Goal: Task Accomplishment & Management: Use online tool/utility

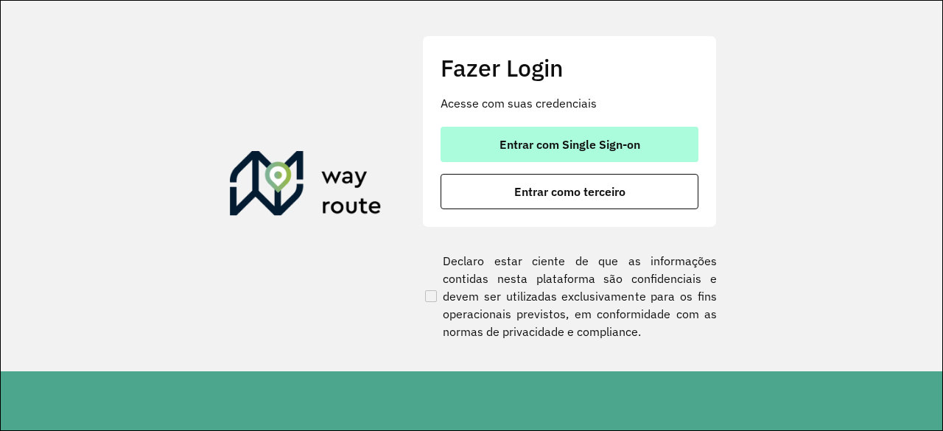
click at [502, 152] on button "Entrar com Single Sign-on" at bounding box center [569, 144] width 258 height 35
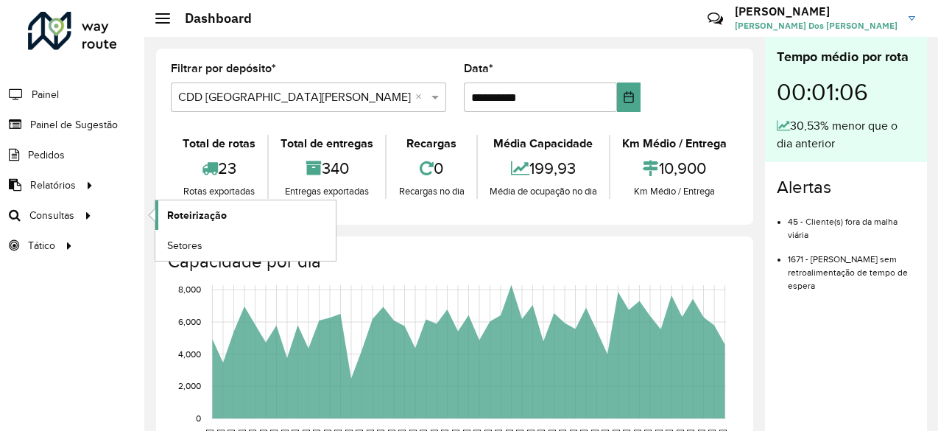
click at [178, 209] on span "Roteirização" at bounding box center [197, 215] width 60 height 15
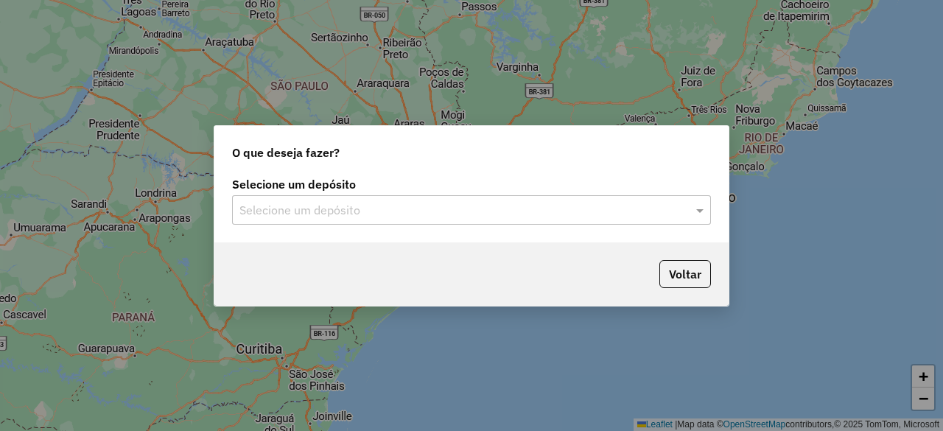
click at [358, 217] on input "text" at bounding box center [456, 211] width 435 height 18
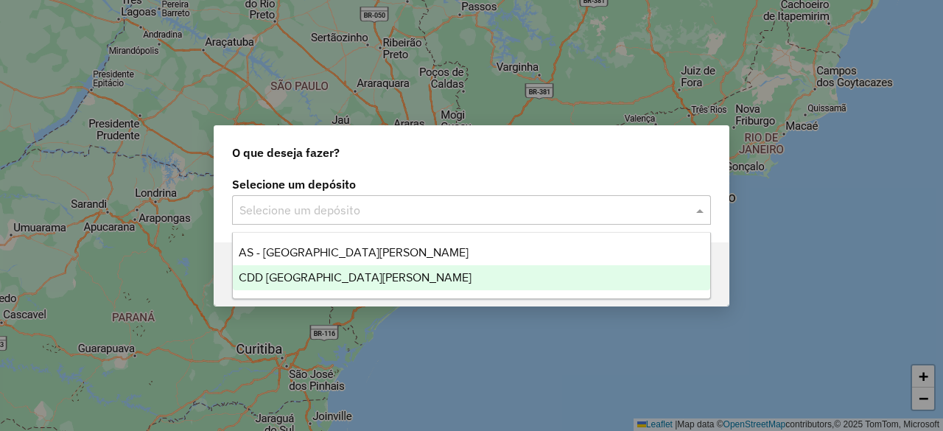
click at [370, 274] on div "CDD [GEOGRAPHIC_DATA][PERSON_NAME]" at bounding box center [471, 277] width 476 height 25
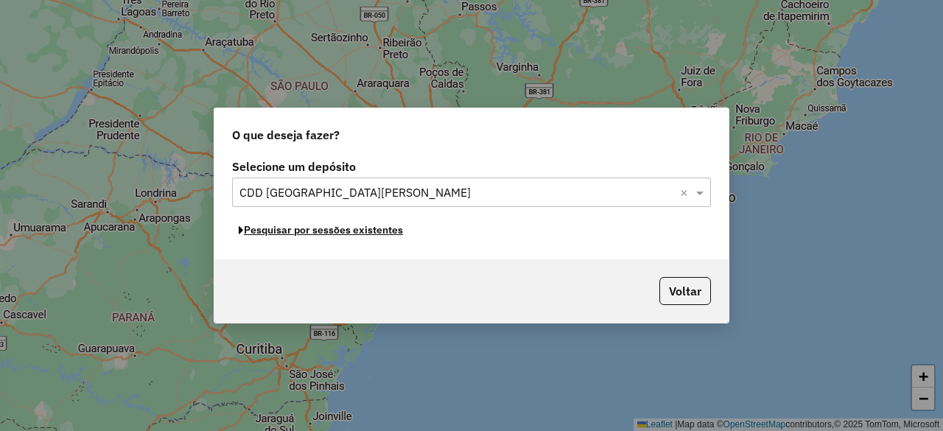
click at [377, 233] on button "Pesquisar por sessões existentes" at bounding box center [320, 230] width 177 height 23
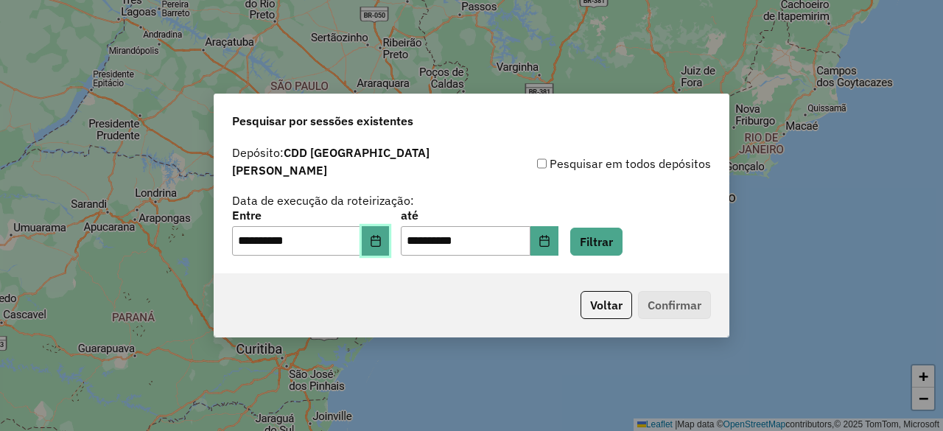
click at [379, 234] on button "Choose Date" at bounding box center [376, 240] width 28 height 29
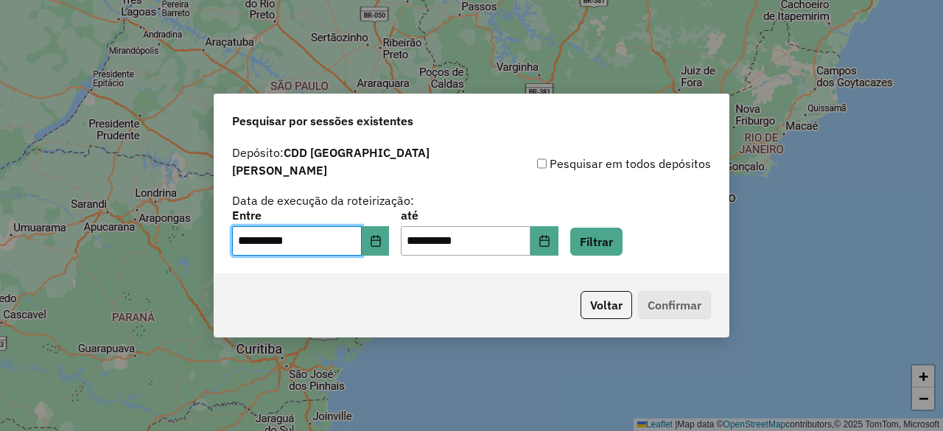
click at [530, 304] on div "Voltar Confirmar" at bounding box center [471, 304] width 514 height 63
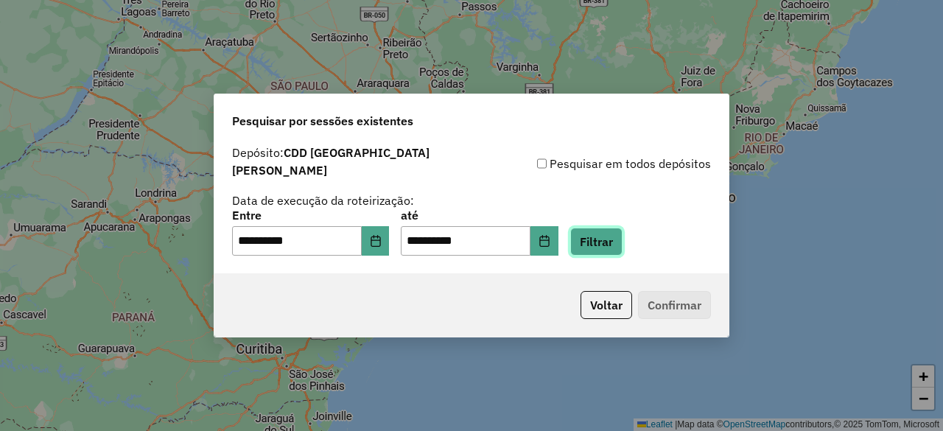
click at [622, 233] on button "Filtrar" at bounding box center [596, 242] width 52 height 28
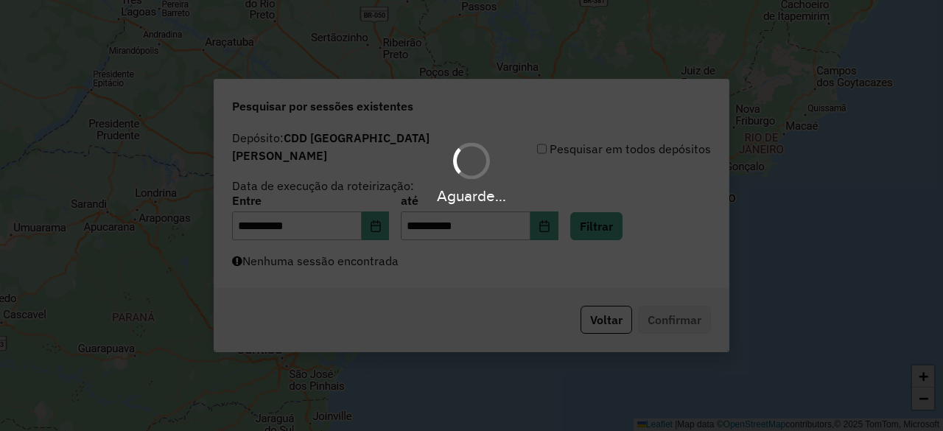
click at [395, 267] on div "Aguarde..." at bounding box center [471, 215] width 943 height 431
click at [396, 265] on div "Aguarde..." at bounding box center [471, 215] width 943 height 431
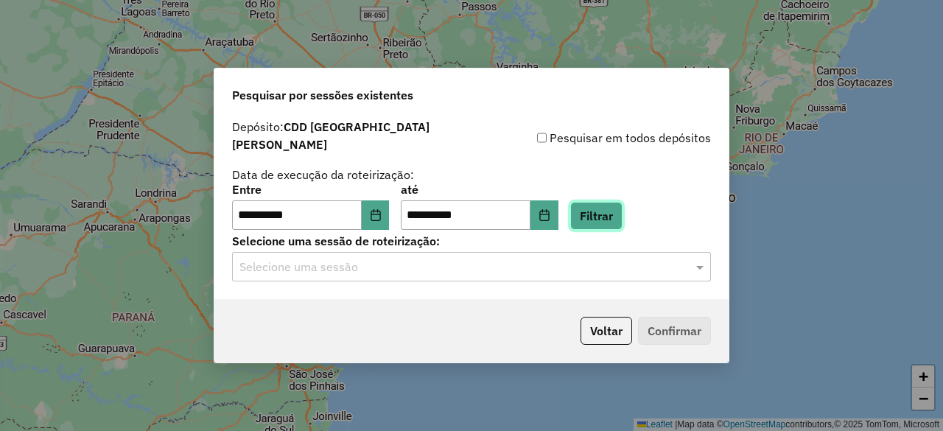
click at [622, 213] on button "Filtrar" at bounding box center [596, 216] width 52 height 28
click at [536, 264] on input "text" at bounding box center [456, 267] width 435 height 18
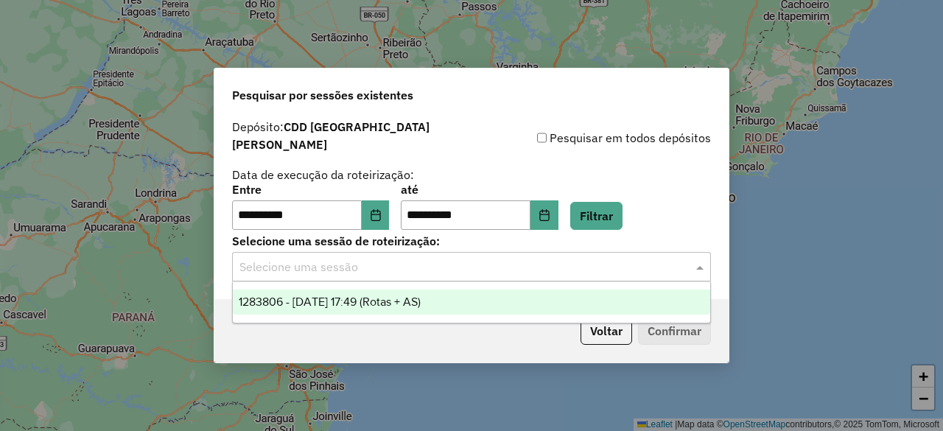
click at [473, 300] on div "1283806 - 27/09/2025 17:49 (Rotas + AS)" at bounding box center [471, 301] width 476 height 25
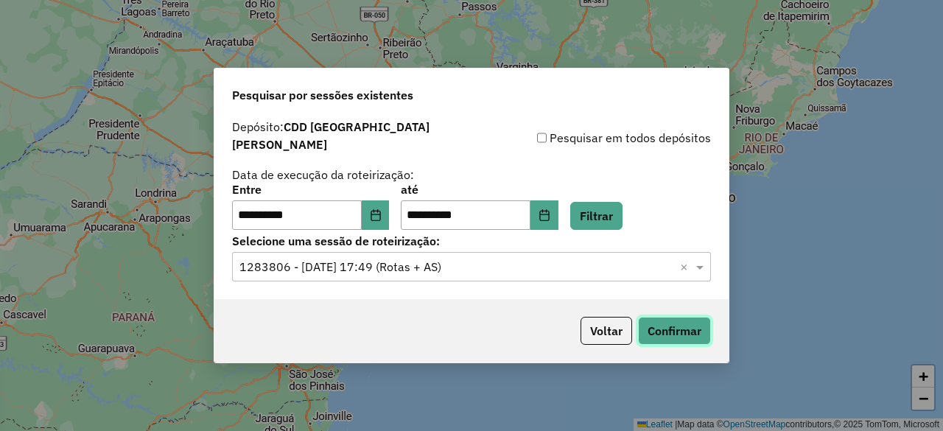
click at [672, 328] on button "Confirmar" at bounding box center [674, 331] width 73 height 28
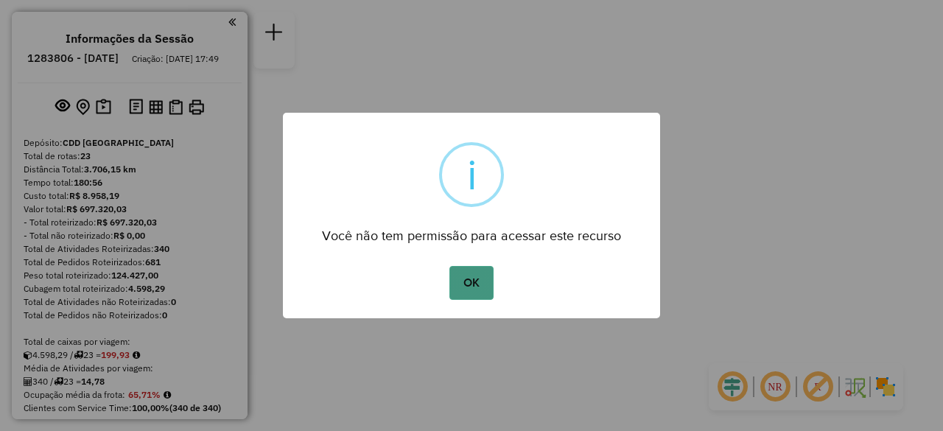
click at [486, 282] on button "OK" at bounding box center [470, 283] width 43 height 34
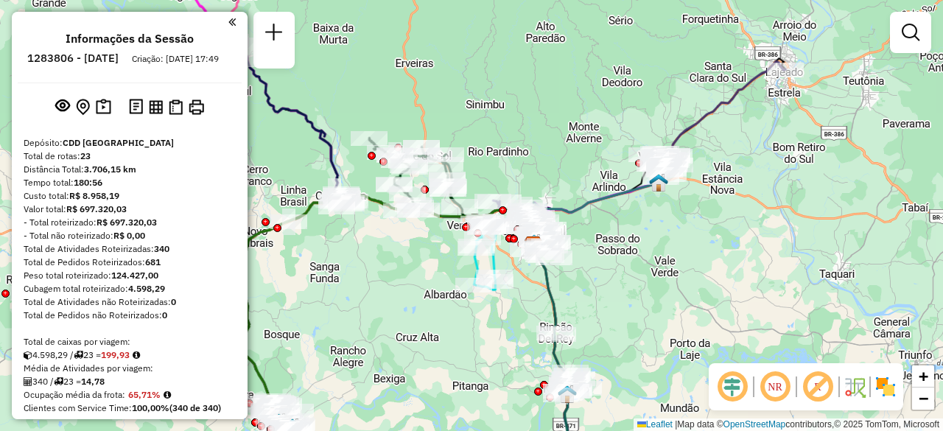
drag, startPoint x: 454, startPoint y: 125, endPoint x: 521, endPoint y: 169, distance: 80.5
click at [546, 165] on div "Janela de atendimento Grade de atendimento Capacidade Transportadoras Veículos …" at bounding box center [471, 215] width 943 height 431
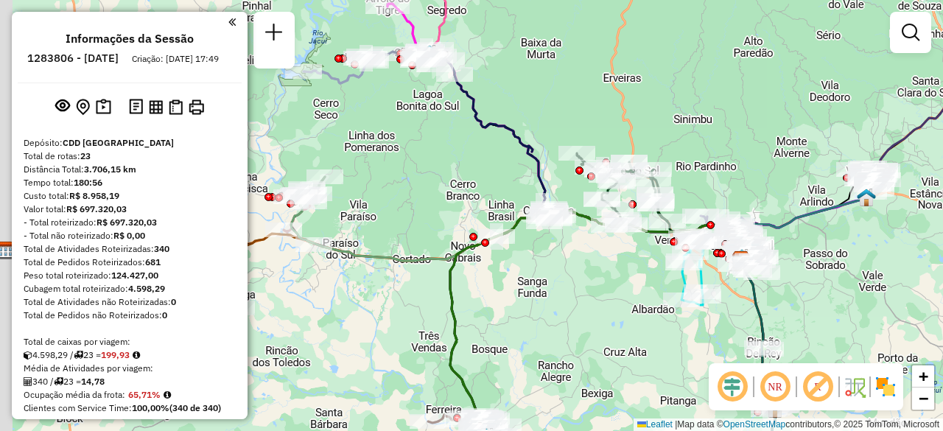
drag, startPoint x: 333, startPoint y: 145, endPoint x: 504, endPoint y: 155, distance: 171.1
click at [510, 151] on div "Janela de atendimento Grade de atendimento Capacidade Transportadoras Veículos …" at bounding box center [471, 215] width 943 height 431
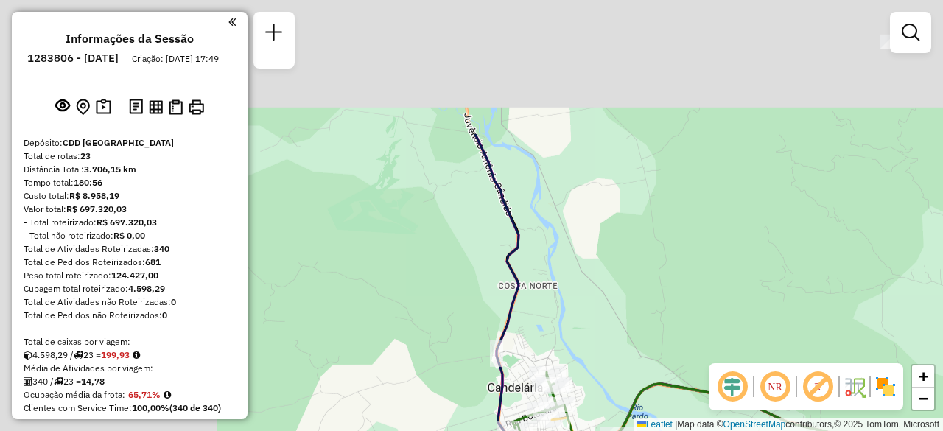
drag, startPoint x: 442, startPoint y: 177, endPoint x: 704, endPoint y: 323, distance: 300.0
click at [731, 340] on div "Rota 12 - Placa RAA8H52 41804437 - FDOC MINIMER.WEILAND Janela de atendimento G…" at bounding box center [471, 215] width 943 height 431
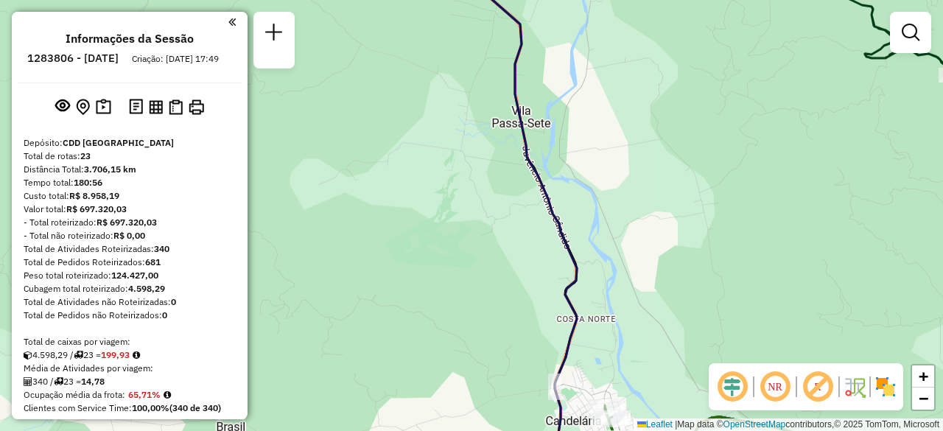
drag, startPoint x: 611, startPoint y: 293, endPoint x: 551, endPoint y: 185, distance: 124.0
click at [602, 250] on div "Rota 12 - Placa RAA8H52 41804437 - FDOC MINIMER.WEILAND Janela de atendimento G…" at bounding box center [471, 215] width 943 height 431
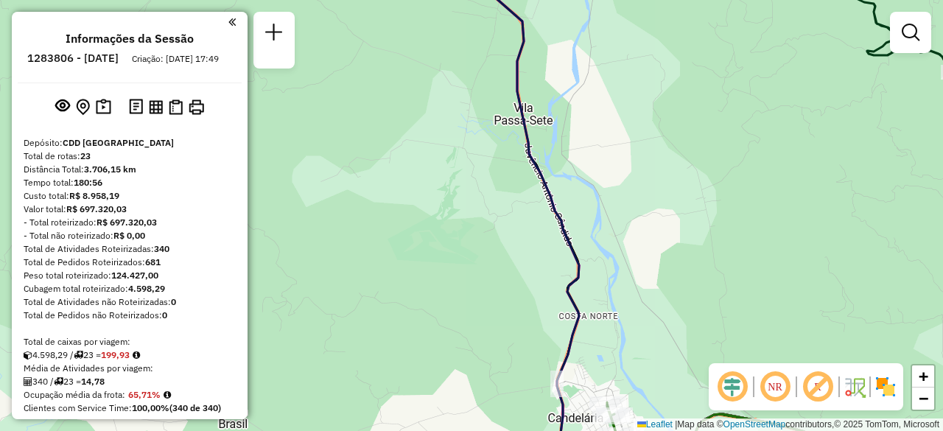
click at [505, 256] on div "Rota 12 - Placa RAA8H52 41804437 - FDOC MINIMER.WEILAND Janela de atendimento G…" at bounding box center [471, 215] width 943 height 431
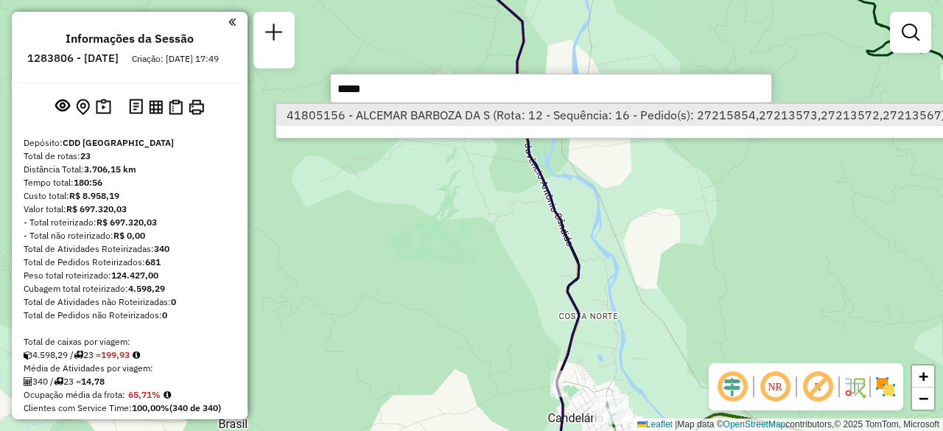
type input "*****"
click at [451, 120] on li "41805156 - ALCEMAR BARBOZA DA S (Rota: 12 - Sequência: 16 - Pedido(s): 27215854…" at bounding box center [615, 115] width 678 height 22
select select "**********"
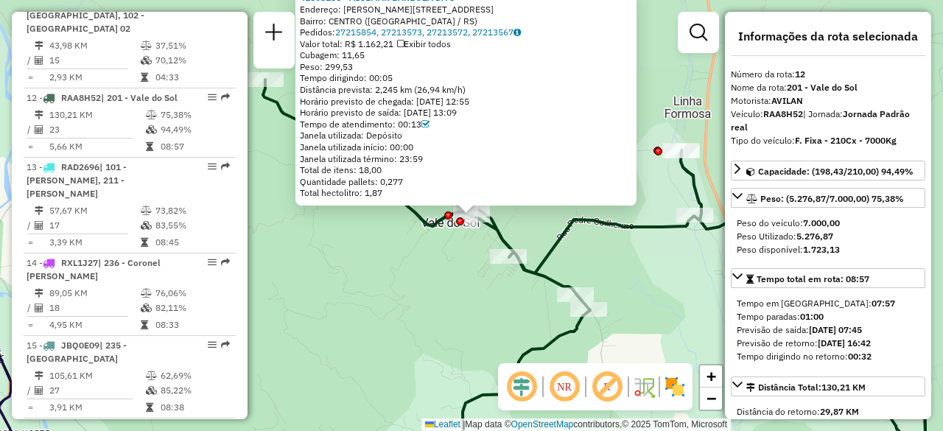
scroll to position [1468, 0]
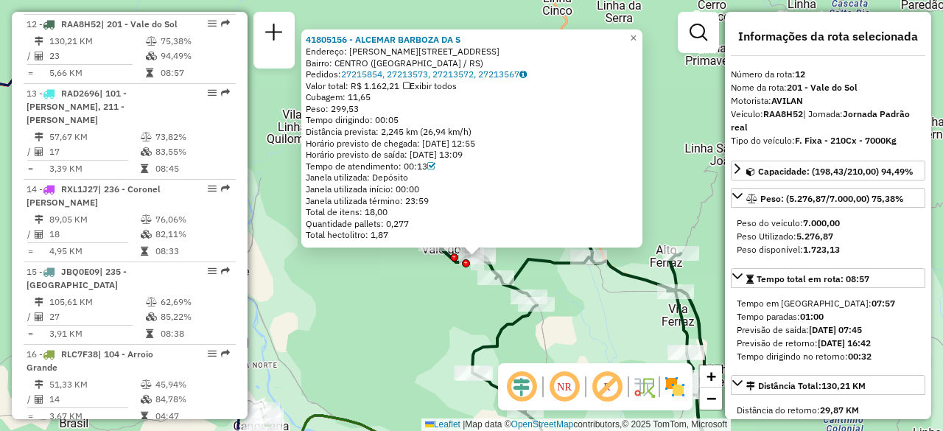
click at [348, 283] on div "41805156 - ALCEMAR BARBOZA DA S Endereço: R ARNO ULLMANN 156 156 Bairro: CENTRO…" at bounding box center [471, 215] width 943 height 431
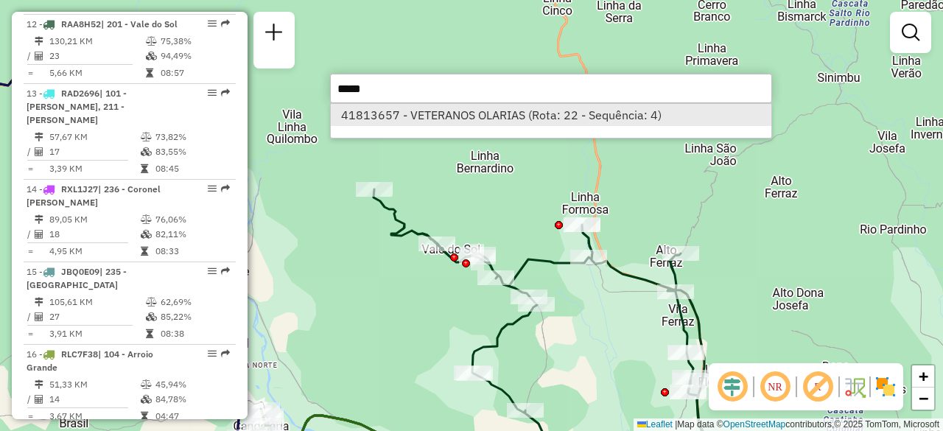
type input "*****"
click at [429, 120] on li "41813657 - VETERANOS OLARIAS (Rota: 22 - Sequência: 4)" at bounding box center [551, 115] width 440 height 22
select select "**********"
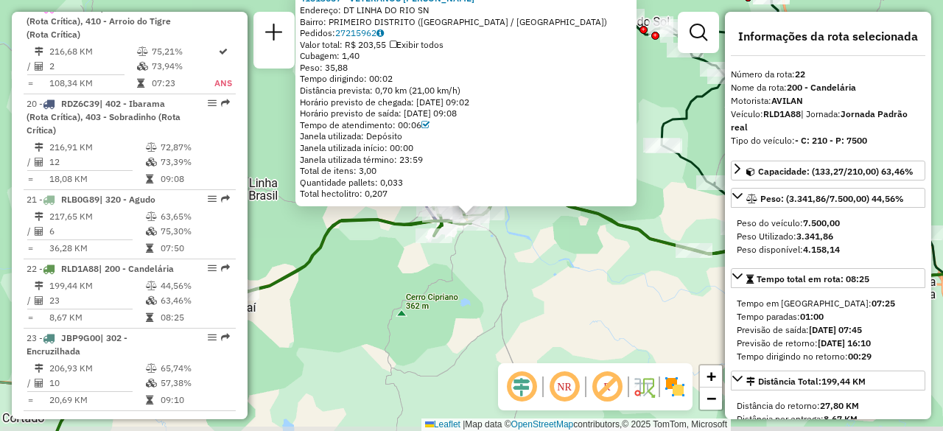
scroll to position [2086, 0]
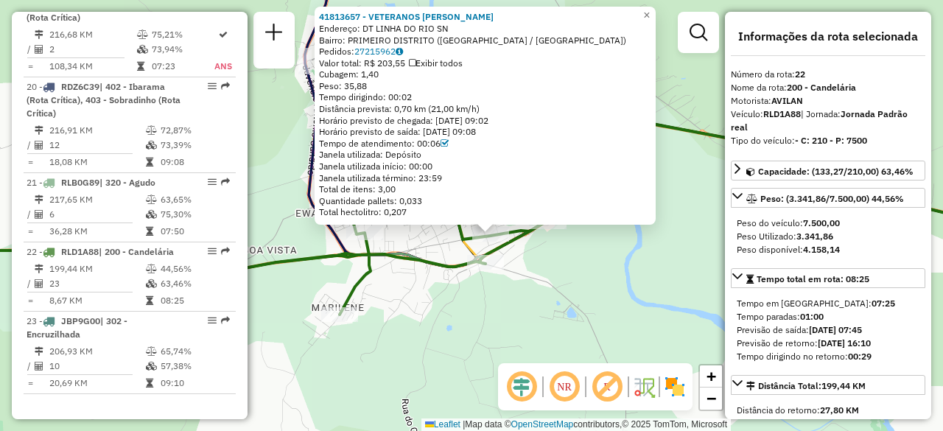
drag, startPoint x: 552, startPoint y: 247, endPoint x: 582, endPoint y: 334, distance: 91.8
click at [580, 335] on div "41813657 - VETERANOS OLARIAS Endereço: DT LINHA DO RIO SN Bairro: PRIMEIRO DIST…" at bounding box center [471, 215] width 943 height 431
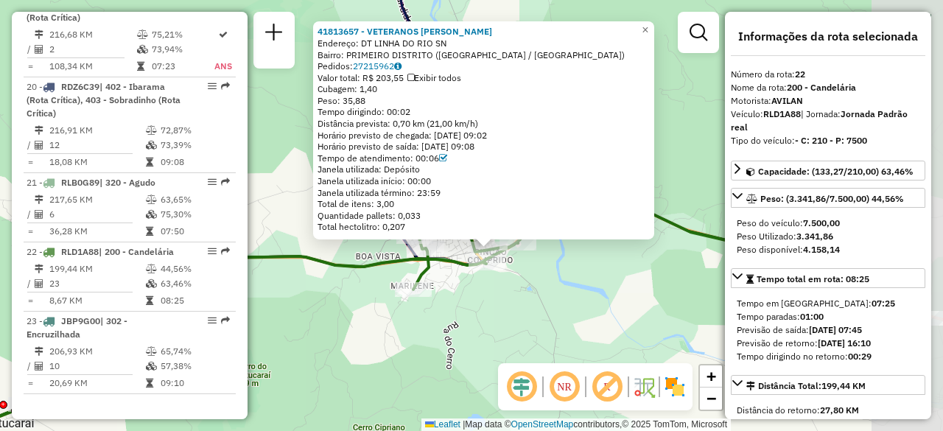
drag, startPoint x: 639, startPoint y: 259, endPoint x: 536, endPoint y: 282, distance: 105.6
click at [535, 284] on div "41813657 - VETERANOS OLARIAS Endereço: DT LINHA DO RIO SN Bairro: PRIMEIRO DIST…" at bounding box center [471, 215] width 943 height 431
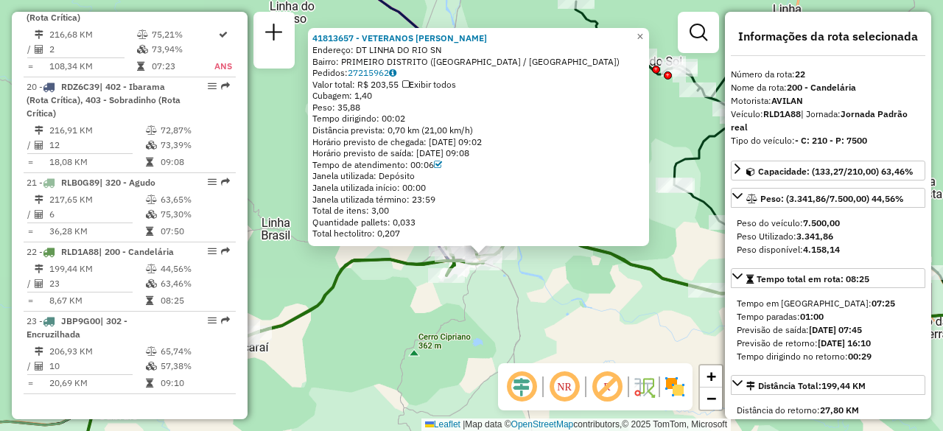
drag, startPoint x: 607, startPoint y: 294, endPoint x: 588, endPoint y: 291, distance: 19.4
click at [588, 291] on div "41813657 - VETERANOS OLARIAS Endereço: DT LINHA DO RIO SN Bairro: PRIMEIRO DIST…" at bounding box center [471, 215] width 943 height 431
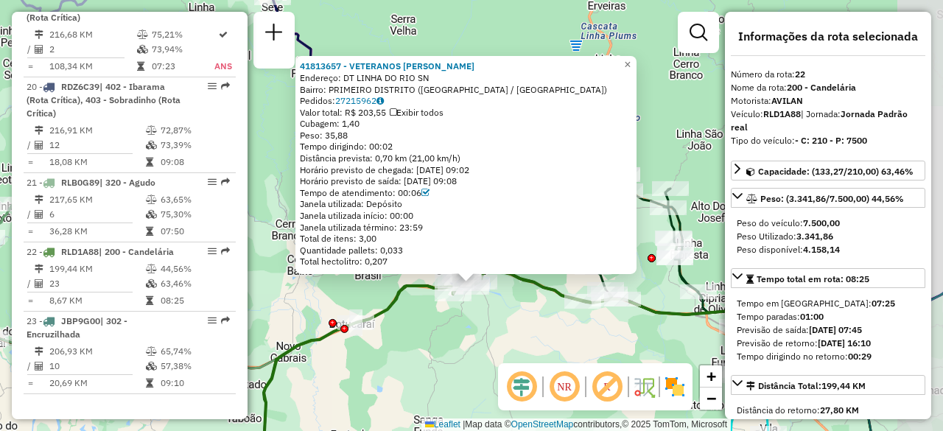
drag, startPoint x: 600, startPoint y: 292, endPoint x: 545, endPoint y: 307, distance: 57.2
click at [542, 310] on div "41813657 - VETERANOS OLARIAS Endereço: DT LINHA DO RIO SN Bairro: PRIMEIRO DIST…" at bounding box center [471, 215] width 943 height 431
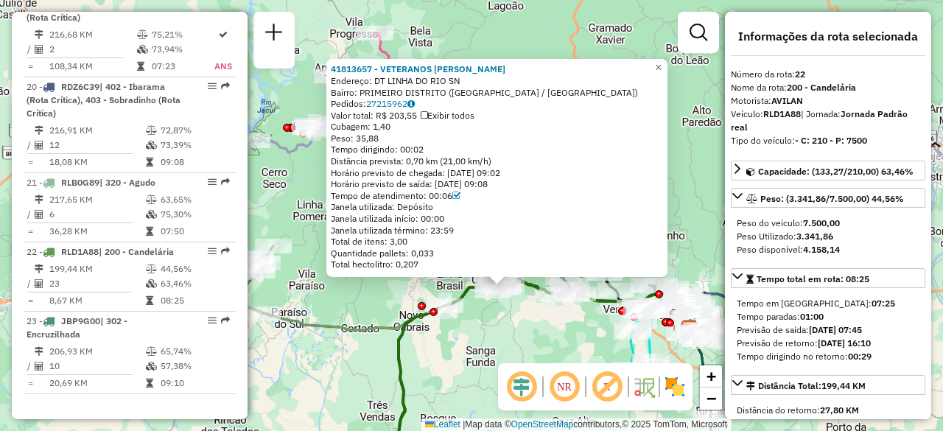
drag, startPoint x: 560, startPoint y: 334, endPoint x: 554, endPoint y: 325, distance: 10.6
click at [554, 325] on div "41813657 - VETERANOS OLARIAS Endereço: DT LINHA DO RIO SN Bairro: PRIMEIRO DIST…" at bounding box center [471, 215] width 943 height 431
click at [441, 21] on div "41813657 - VETERANOS OLARIAS Endereço: DT LINHA DO RIO SN Bairro: PRIMEIRO DIST…" at bounding box center [471, 215] width 943 height 431
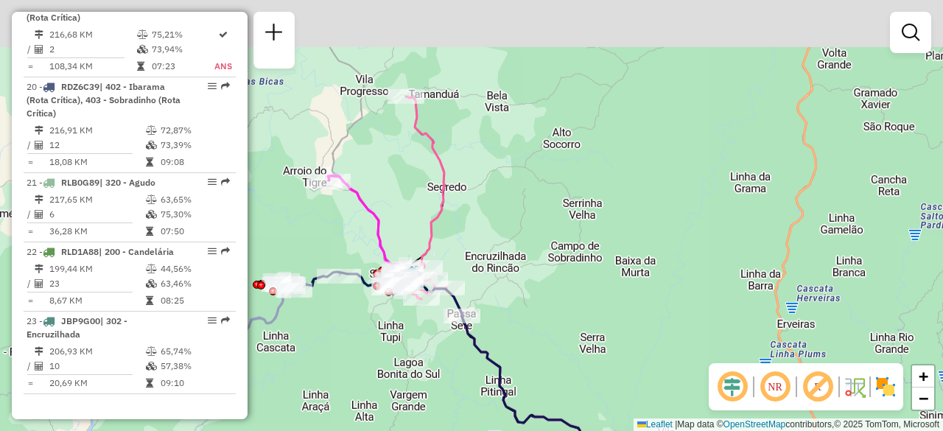
drag, startPoint x: 351, startPoint y: 109, endPoint x: 380, endPoint y: 161, distance: 59.0
click at [380, 168] on div "Janela de atendimento Grade de atendimento Capacidade Transportadoras Veículos …" at bounding box center [471, 215] width 943 height 431
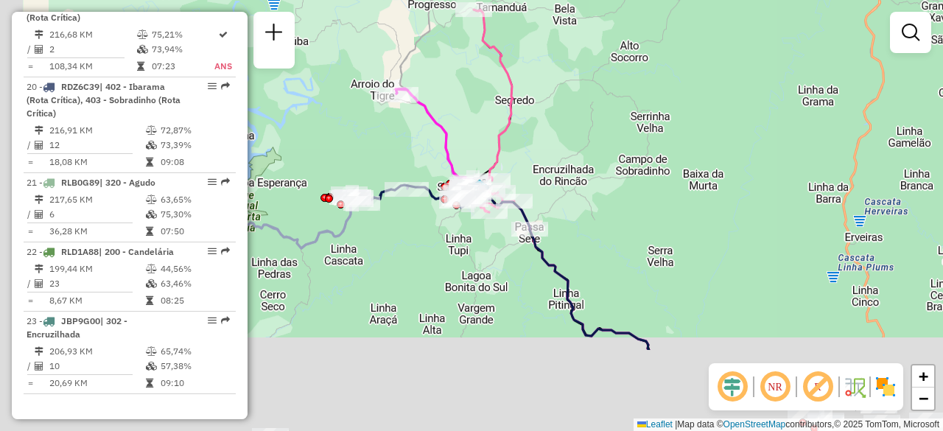
drag, startPoint x: 588, startPoint y: 254, endPoint x: 650, endPoint y: 214, distance: 73.5
click at [656, 32] on div "Janela de atendimento Grade de atendimento Capacidade Transportadoras Veículos …" at bounding box center [471, 215] width 943 height 431
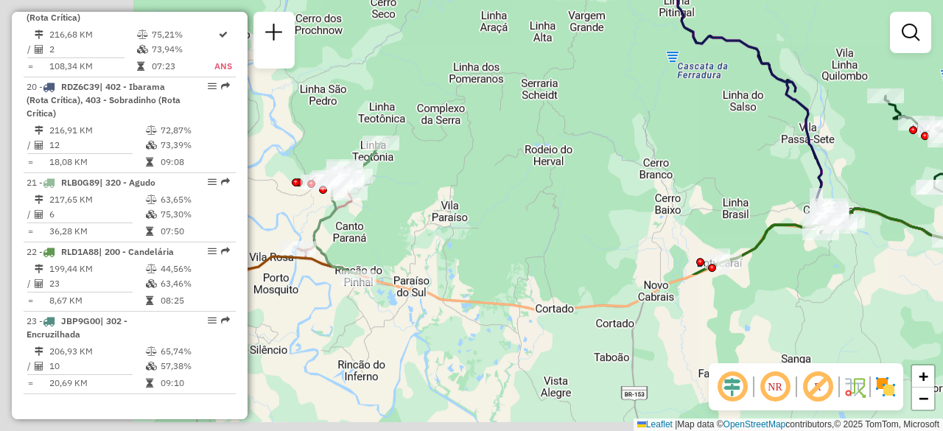
drag, startPoint x: 689, startPoint y: 160, endPoint x: 725, endPoint y: 66, distance: 100.9
click at [747, 23] on div "Janela de atendimento Grade de atendimento Capacidade Transportadoras Veículos …" at bounding box center [471, 215] width 943 height 431
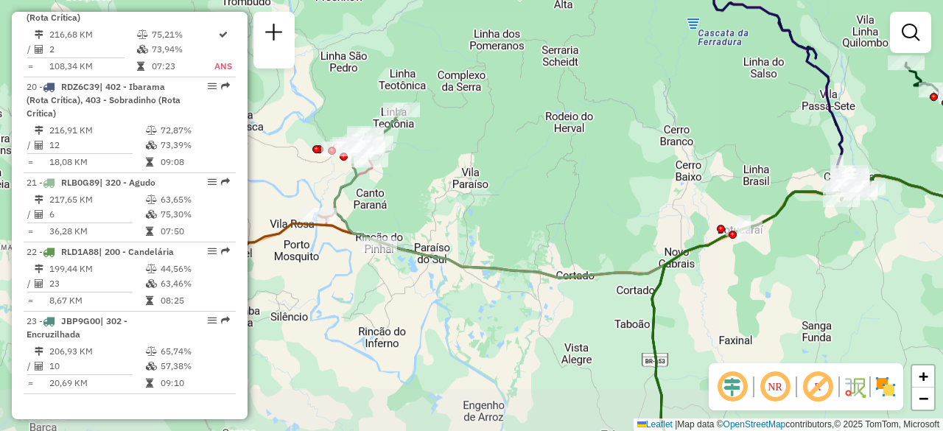
drag, startPoint x: 583, startPoint y: 247, endPoint x: 626, endPoint y: 189, distance: 72.2
click at [630, 183] on div "Janela de atendimento Grade de atendimento Capacidade Transportadoras Veículos …" at bounding box center [471, 215] width 943 height 431
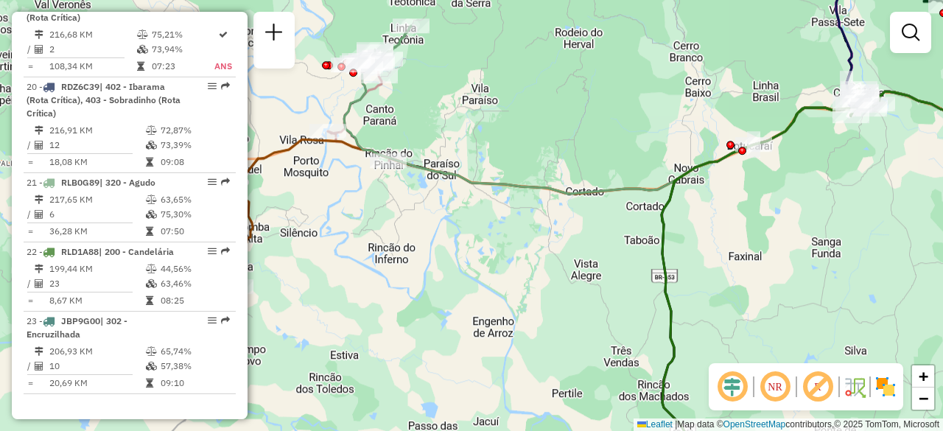
drag, startPoint x: 617, startPoint y: 267, endPoint x: 527, endPoint y: 91, distance: 198.3
click at [522, 67] on div "Janela de atendimento Grade de atendimento Capacidade Transportadoras Veículos …" at bounding box center [471, 215] width 943 height 431
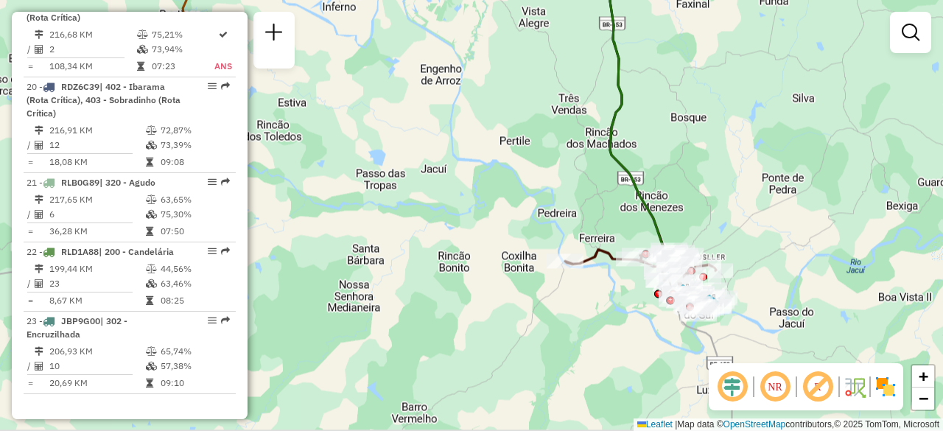
drag, startPoint x: 591, startPoint y: 234, endPoint x: 632, endPoint y: 234, distance: 41.2
click at [609, 141] on icon at bounding box center [788, 59] width 359 height 393
select select "**********"
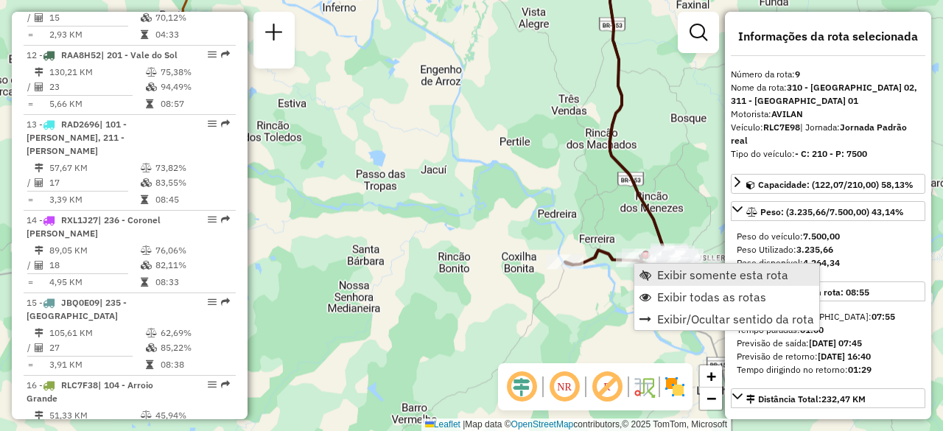
scroll to position [1222, 0]
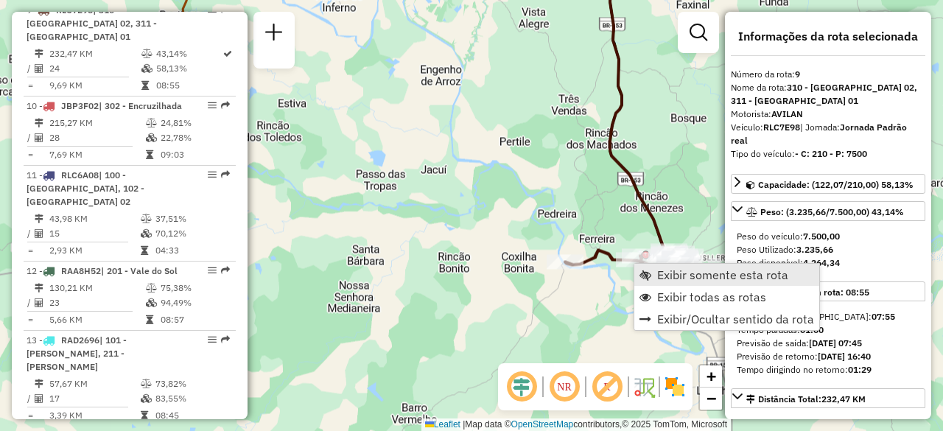
click at [648, 275] on span "Exibir somente esta rota" at bounding box center [645, 275] width 12 height 12
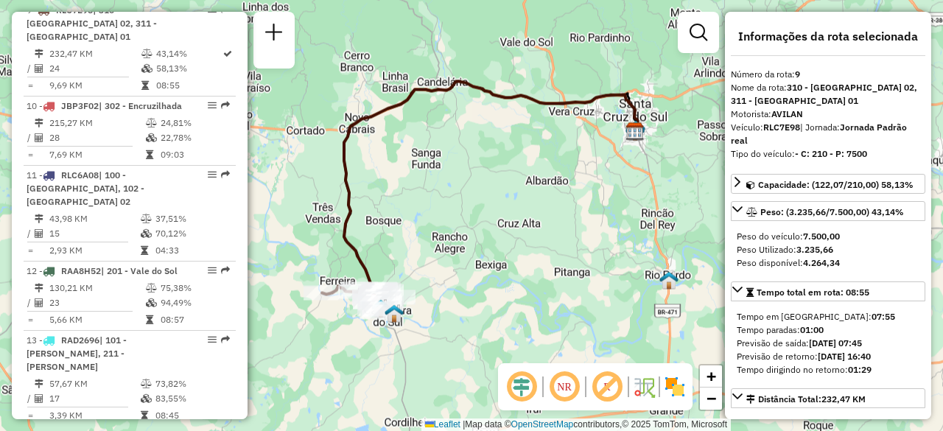
drag, startPoint x: 486, startPoint y: 282, endPoint x: 548, endPoint y: 189, distance: 111.5
click at [555, 178] on div "Janela de atendimento Grade de atendimento Capacidade Transportadoras Veículos …" at bounding box center [471, 215] width 943 height 431
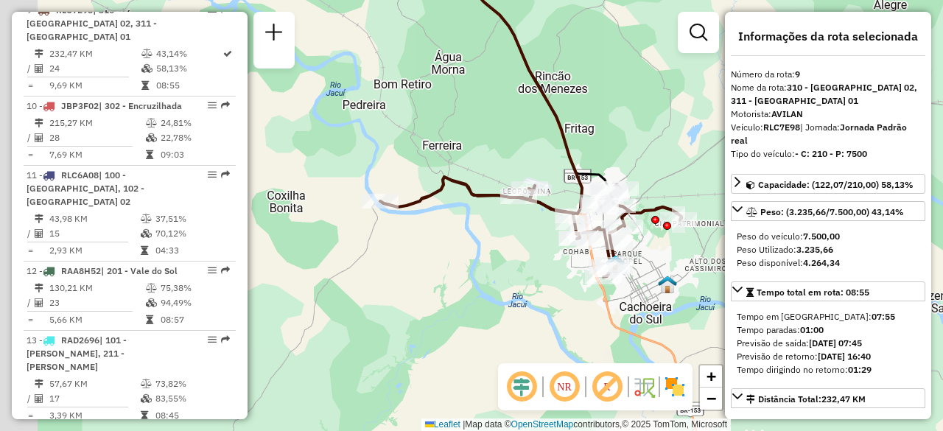
drag, startPoint x: 342, startPoint y: 189, endPoint x: 390, endPoint y: 214, distance: 53.0
click at [418, 213] on div "Janela de atendimento Grade de atendimento Capacidade Transportadoras Veículos …" at bounding box center [471, 215] width 943 height 431
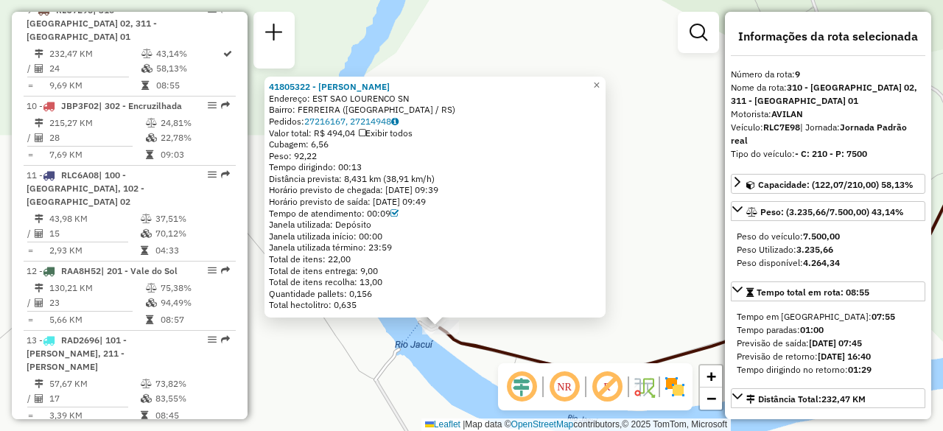
drag, startPoint x: 429, startPoint y: 286, endPoint x: 398, endPoint y: 397, distance: 114.7
click at [398, 397] on div "41805322 - JOSE ROBERTO DA SILV Endereço: EST SAO LOURENCO SN Bairro: FERREIRA …" at bounding box center [471, 215] width 943 height 431
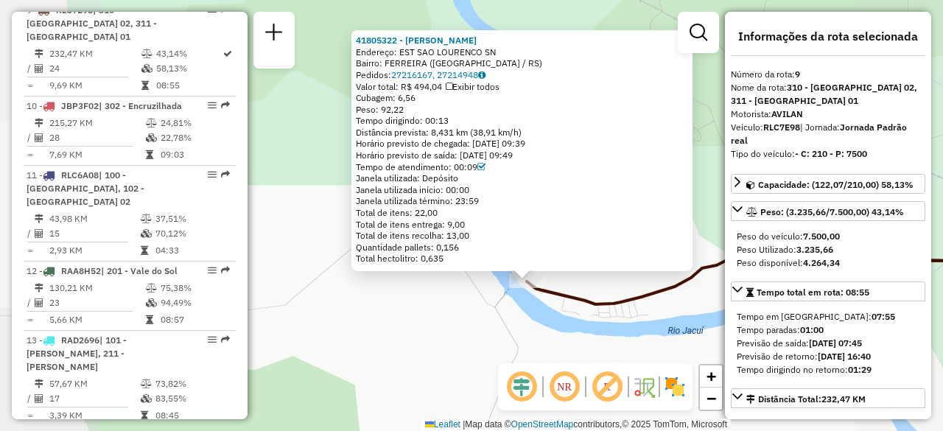
click at [561, 331] on div "41805322 - JOSE ROBERTO DA SILV Endereço: EST SAO LOURENCO SN Bairro: FERREIRA …" at bounding box center [471, 215] width 943 height 431
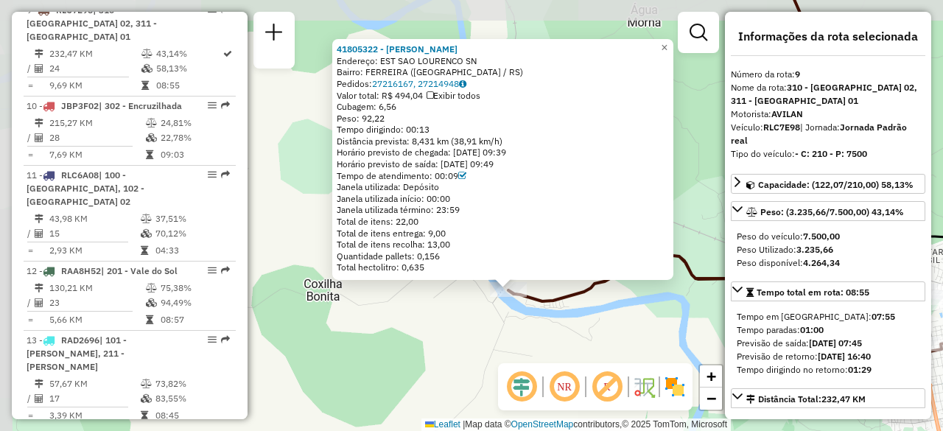
click at [436, 317] on div "41805322 - JOSE ROBERTO DA SILV Endereço: EST SAO LOURENCO SN Bairro: FERREIRA …" at bounding box center [471, 215] width 943 height 431
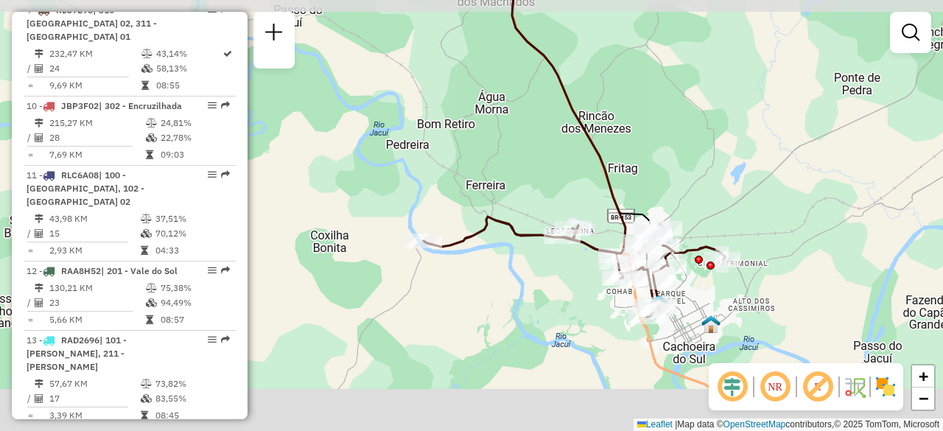
drag, startPoint x: 594, startPoint y: 348, endPoint x: 436, endPoint y: 221, distance: 202.7
click at [436, 221] on div "Janela de atendimento Grade de atendimento Capacidade Transportadoras Veículos …" at bounding box center [471, 215] width 943 height 431
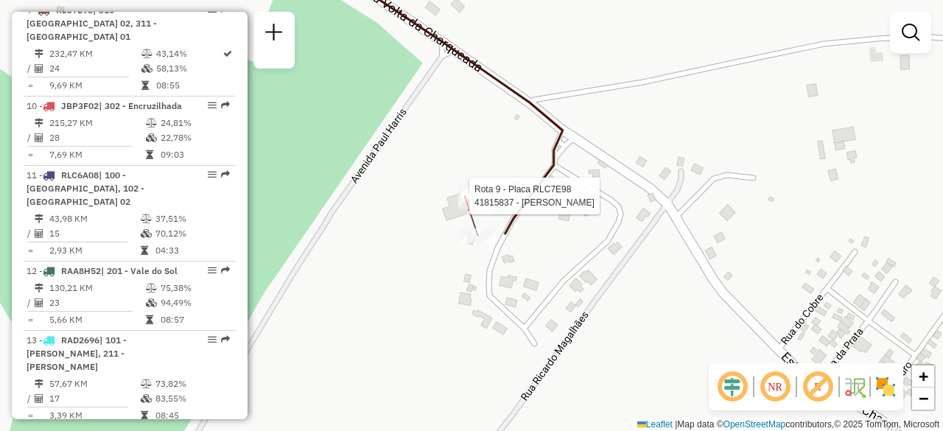
select select "**********"
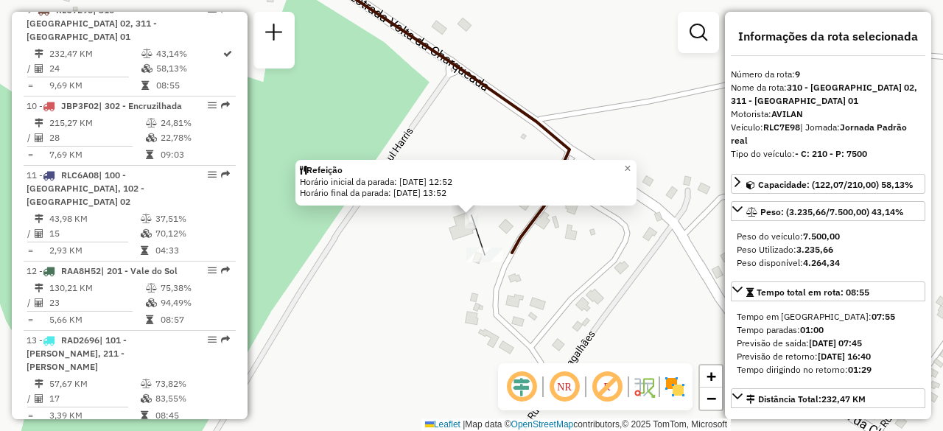
click at [408, 289] on div "Refeição Horário inicial da parada: 27/09/2025 12:52 Horário final da parada: 2…" at bounding box center [471, 215] width 943 height 431
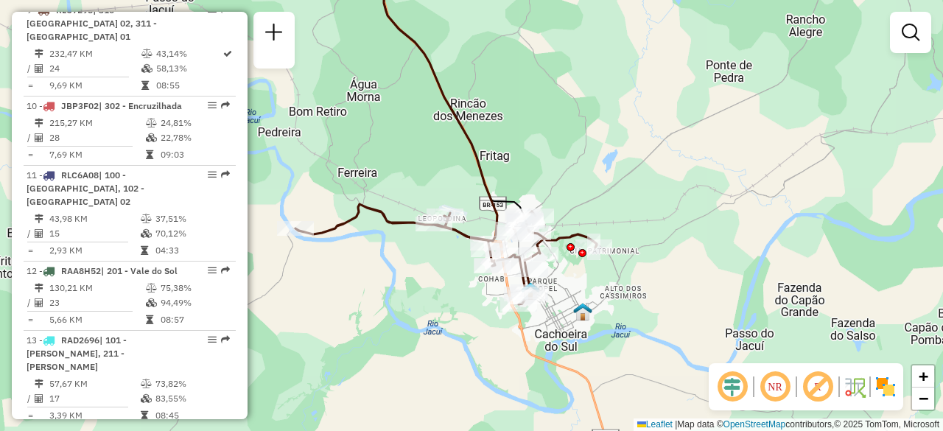
drag, startPoint x: 465, startPoint y: 342, endPoint x: 584, endPoint y: 297, distance: 126.8
click at [588, 299] on div "Janela de atendimento Grade de atendimento Capacidade Transportadoras Veículos …" at bounding box center [471, 215] width 943 height 431
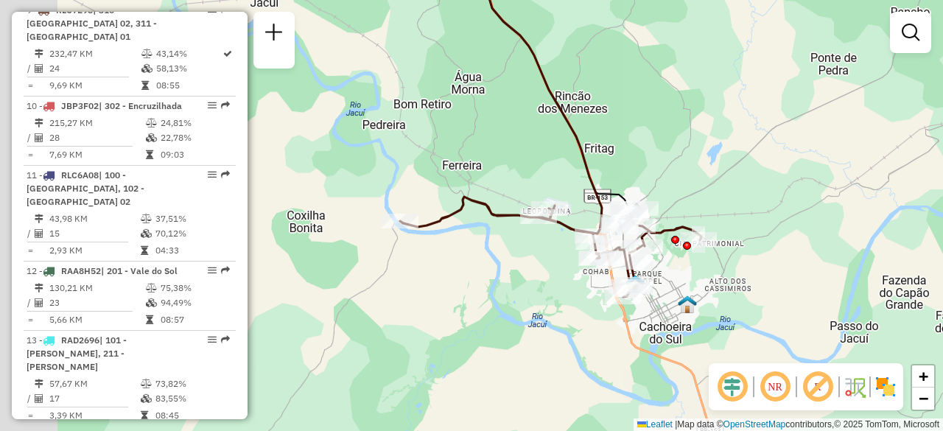
drag, startPoint x: 373, startPoint y: 232, endPoint x: 404, endPoint y: 202, distance: 43.2
click at [438, 221] on icon at bounding box center [550, 247] width 301 height 100
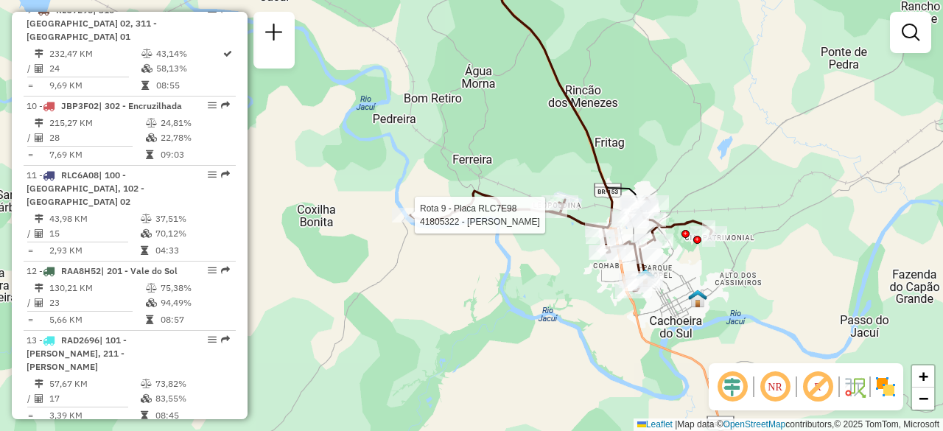
select select "**********"
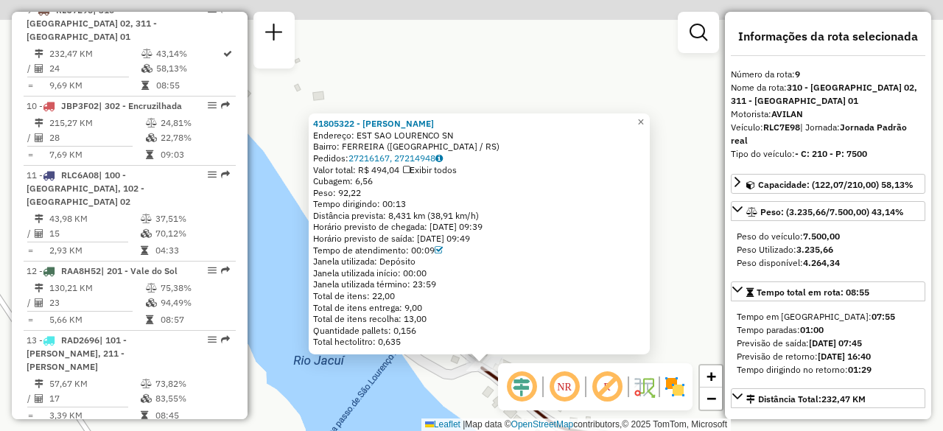
drag, startPoint x: 712, startPoint y: 150, endPoint x: 662, endPoint y: 233, distance: 97.1
click at [722, 297] on div "41805322 - JOSE ROBERTO DA SILV Endereço: EST SAO LOURENCO SN Bairro: FERREIRA …" at bounding box center [471, 215] width 943 height 431
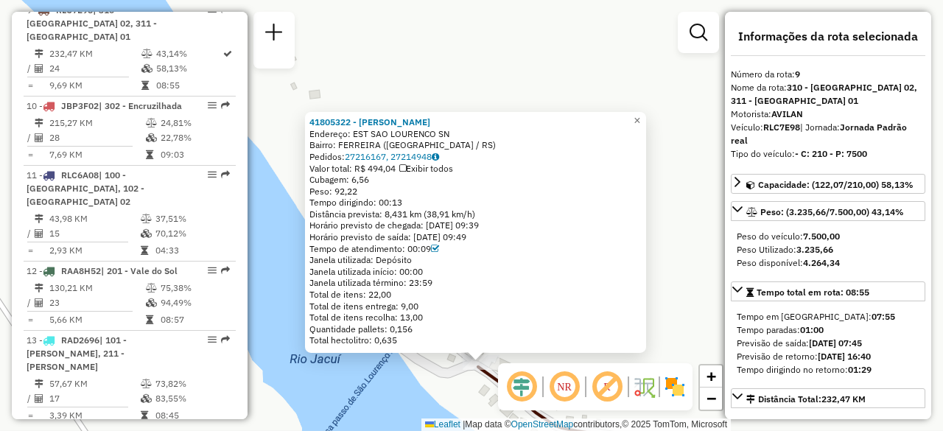
drag, startPoint x: 501, startPoint y: 114, endPoint x: 346, endPoint y: 132, distance: 155.7
click at [342, 127] on div "41805322 - JOSE ROBERTO DA SILV Endereço: EST SAO LOURENCO SN Bairro: FERREIRA …" at bounding box center [475, 232] width 341 height 241
click at [548, 146] on div "Bairro: FERREIRA (CACHOEIRA DO SU / RS)" at bounding box center [475, 145] width 332 height 12
drag, startPoint x: 470, startPoint y: 122, endPoint x: 387, endPoint y: 143, distance: 85.2
click at [335, 115] on div "41805322 - JOSE ROBERTO DA SILV Endereço: EST SAO LOURENCO SN Bairro: FERREIRA …" at bounding box center [475, 232] width 341 height 241
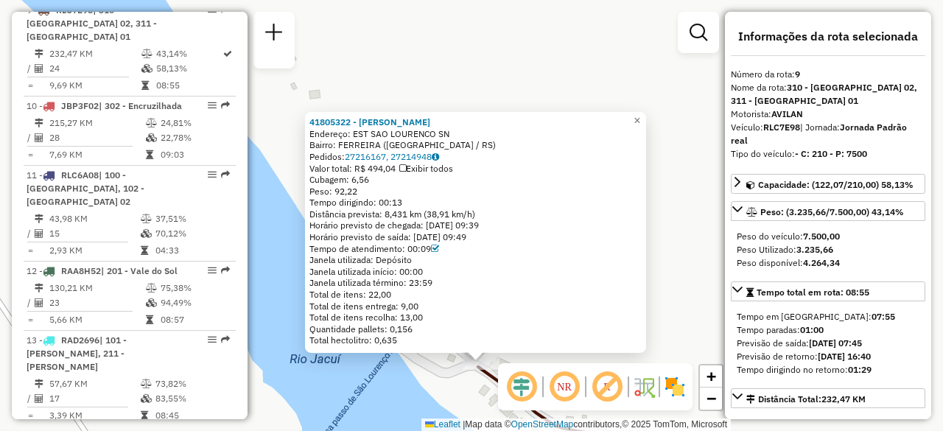
copy strong "5322 - JOSE ROBERTO DA SILV"
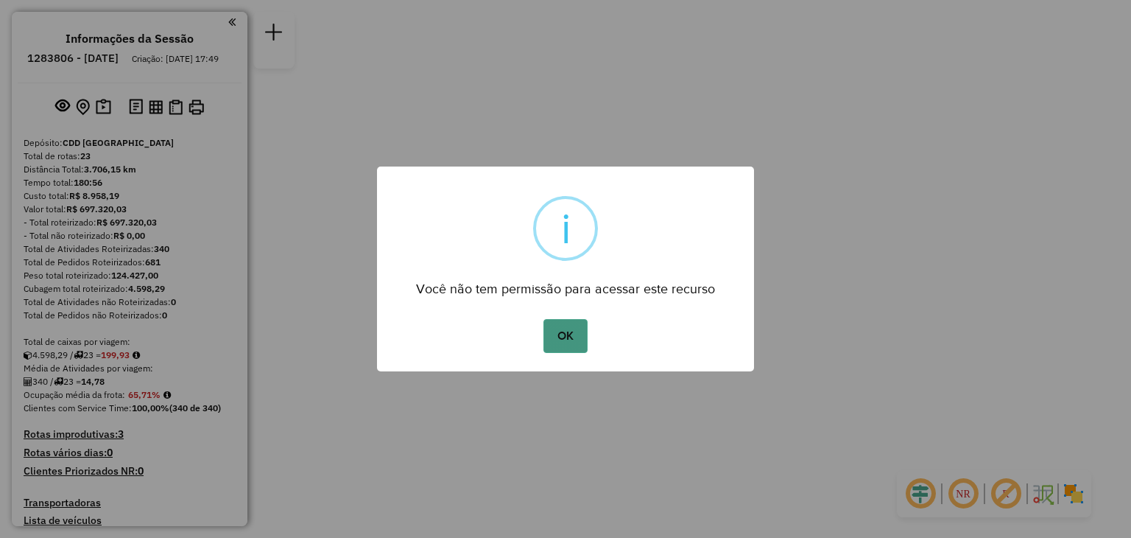
click at [569, 328] on button "OK" at bounding box center [565, 336] width 43 height 34
